Goal: Find specific page/section: Find specific page/section

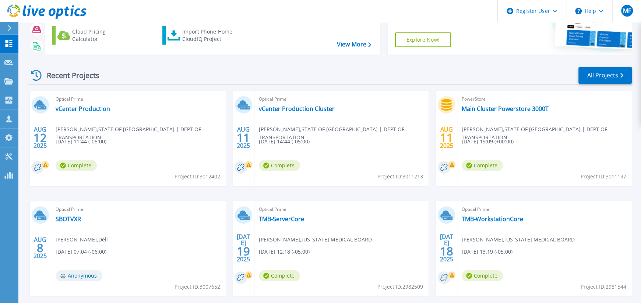
scroll to position [82, 0]
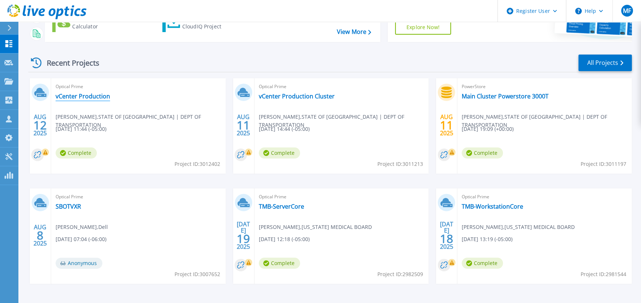
click at [81, 99] on link "vCenter Production" at bounding box center [83, 95] width 55 height 7
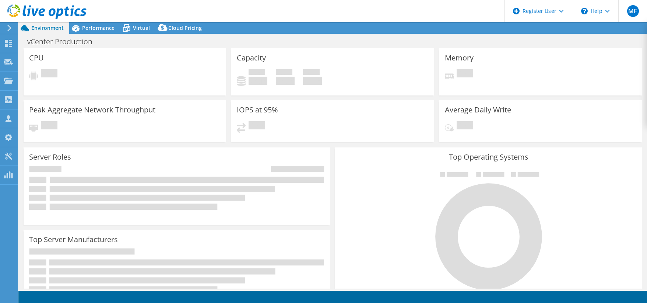
select select "USD"
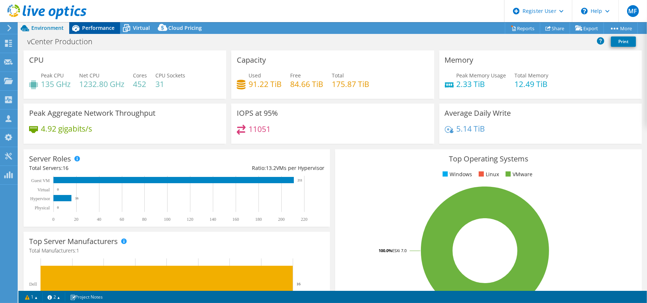
click at [91, 26] on span "Performance" at bounding box center [98, 27] width 32 height 7
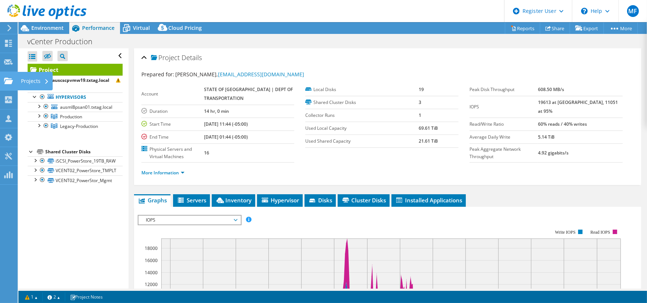
click at [7, 80] on use at bounding box center [8, 80] width 9 height 6
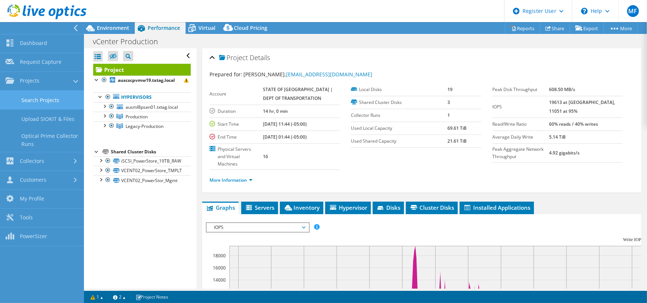
click at [27, 103] on link "Search Projects" at bounding box center [42, 100] width 84 height 19
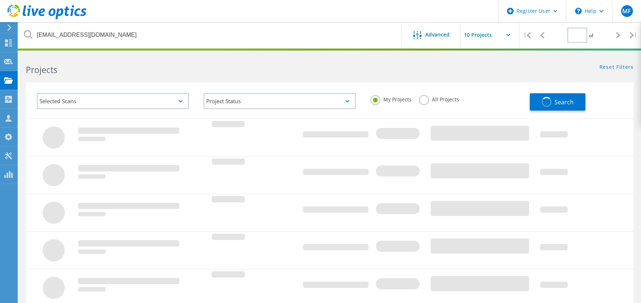
type input "1"
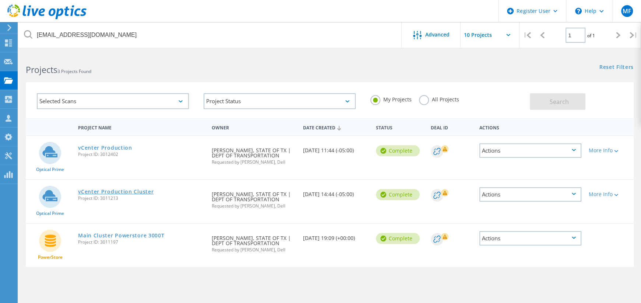
click at [126, 191] on link "vCenter Production Cluster" at bounding box center [116, 191] width 76 height 5
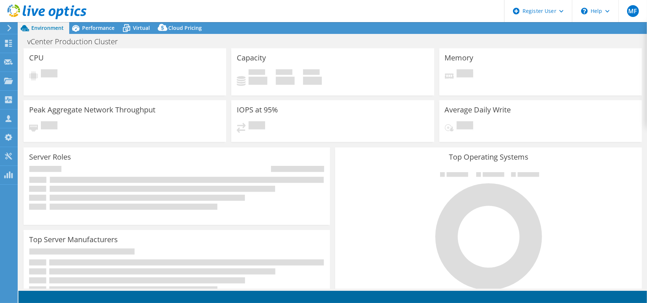
select select "USD"
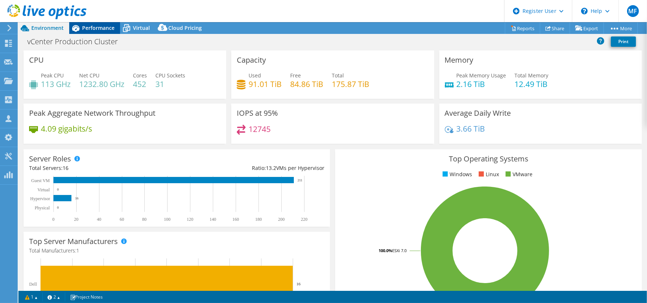
click at [101, 30] on span "Performance" at bounding box center [98, 27] width 32 height 7
